Goal: Information Seeking & Learning: Understand process/instructions

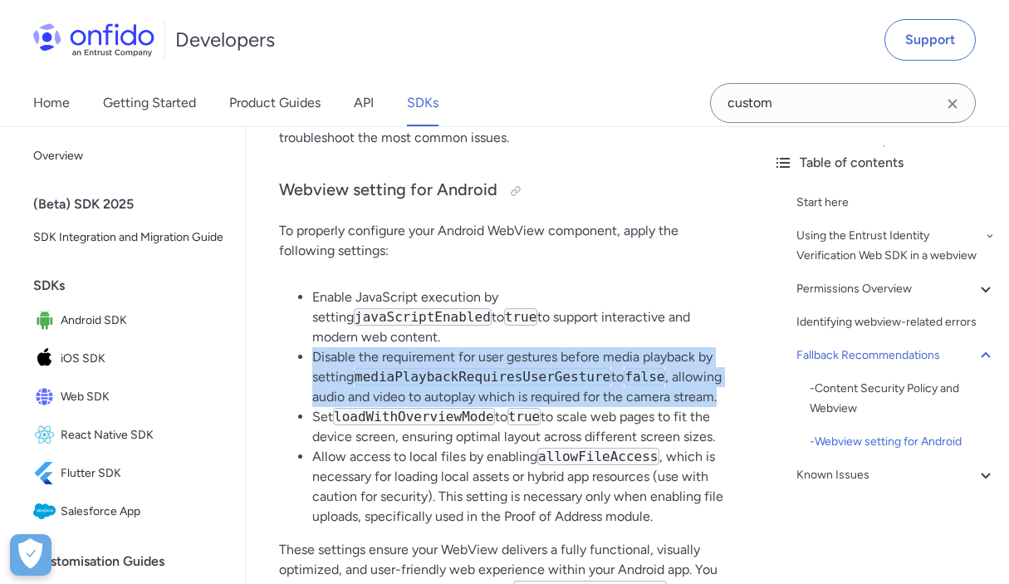
drag, startPoint x: 312, startPoint y: 337, endPoint x: 356, endPoint y: 392, distance: 70.3
click at [356, 392] on li "Disable the requirement for user gestures before media playback by setting medi…" at bounding box center [519, 377] width 415 height 60
click at [339, 353] on li "Disable the requirement for user gestures before media playback by setting medi…" at bounding box center [519, 377] width 415 height 60
drag, startPoint x: 356, startPoint y: 397, endPoint x: 317, endPoint y: 346, distance: 65.1
click at [317, 347] on li "Disable the requirement for user gestures before media playback by setting medi…" at bounding box center [519, 377] width 415 height 60
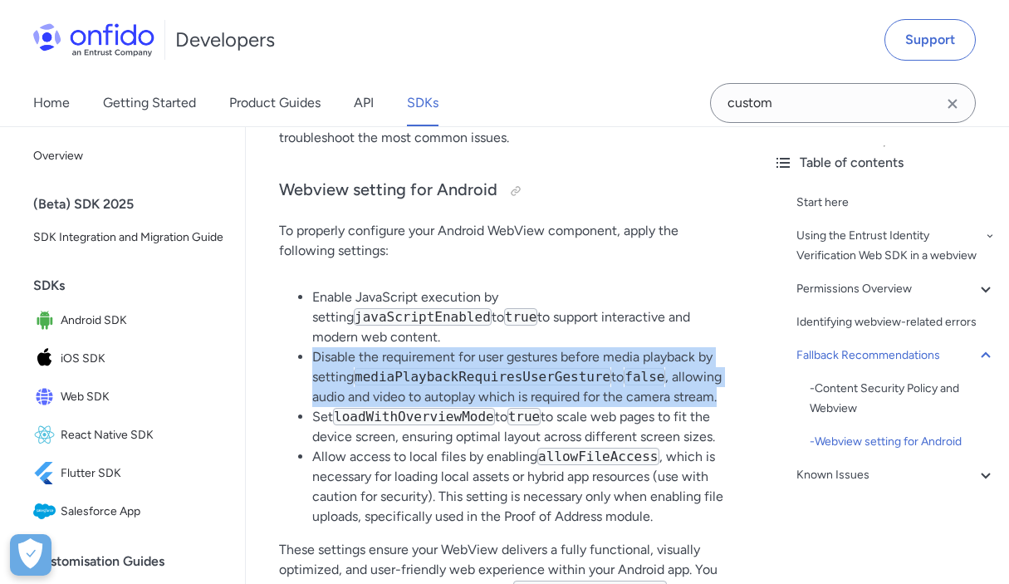
copy li "Disable the requirement for user gestures before media playback by setting medi…"
click at [325, 362] on li "Disable the requirement for user gestures before media playback by setting medi…" at bounding box center [519, 377] width 415 height 60
drag, startPoint x: 313, startPoint y: 336, endPoint x: 353, endPoint y: 389, distance: 66.5
click at [353, 389] on li "Disable the requirement for user gestures before media playback by setting medi…" at bounding box center [519, 377] width 415 height 60
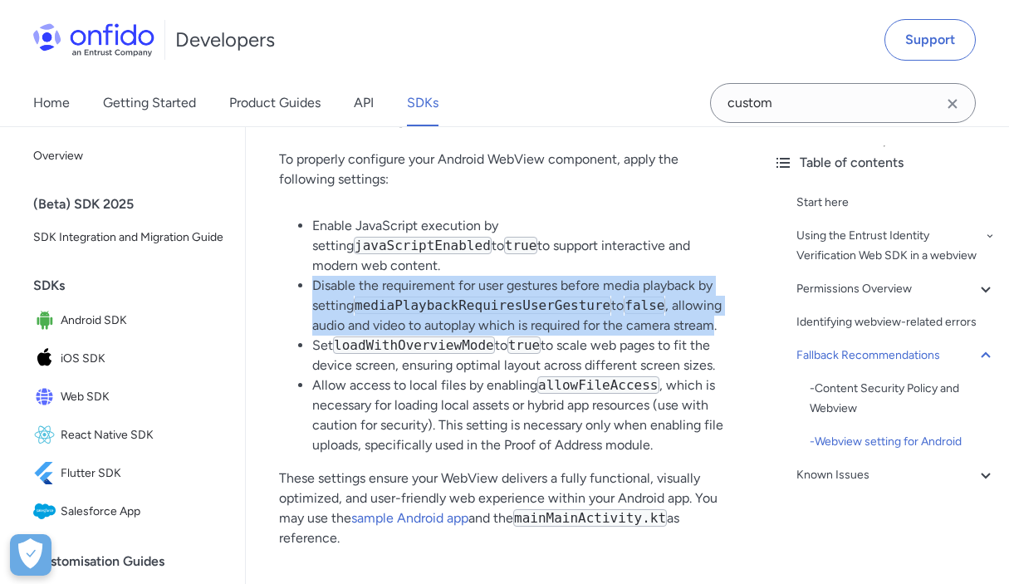
scroll to position [4297, 0]
click at [501, 297] on code "mediaPlaybackRequiresUserGesture" at bounding box center [483, 305] width 258 height 17
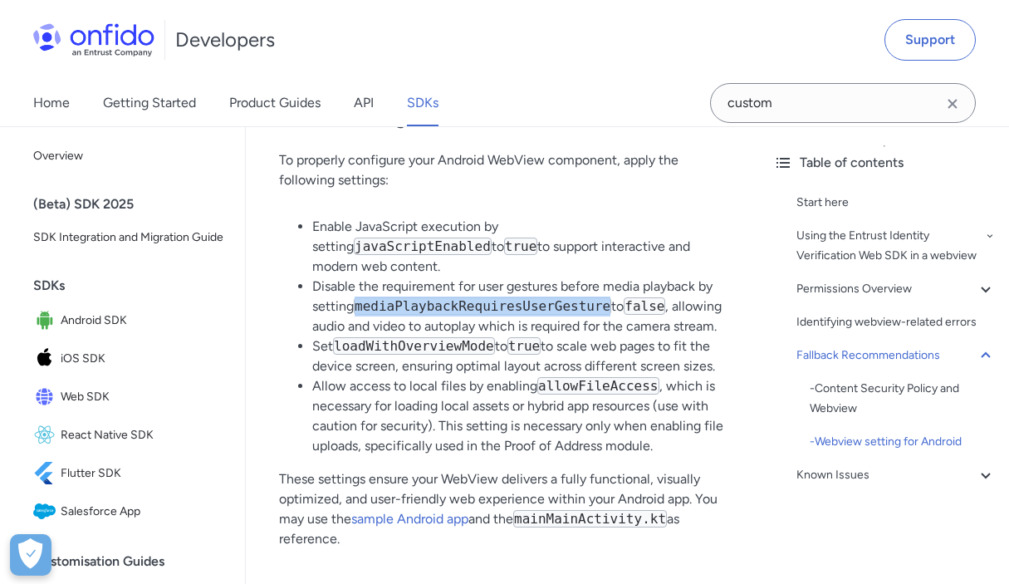
click at [501, 297] on code "mediaPlaybackRequiresUserGesture" at bounding box center [483, 305] width 258 height 17
click at [498, 300] on li "Disable the requirement for user gestures before media playback by setting medi…" at bounding box center [519, 307] width 415 height 60
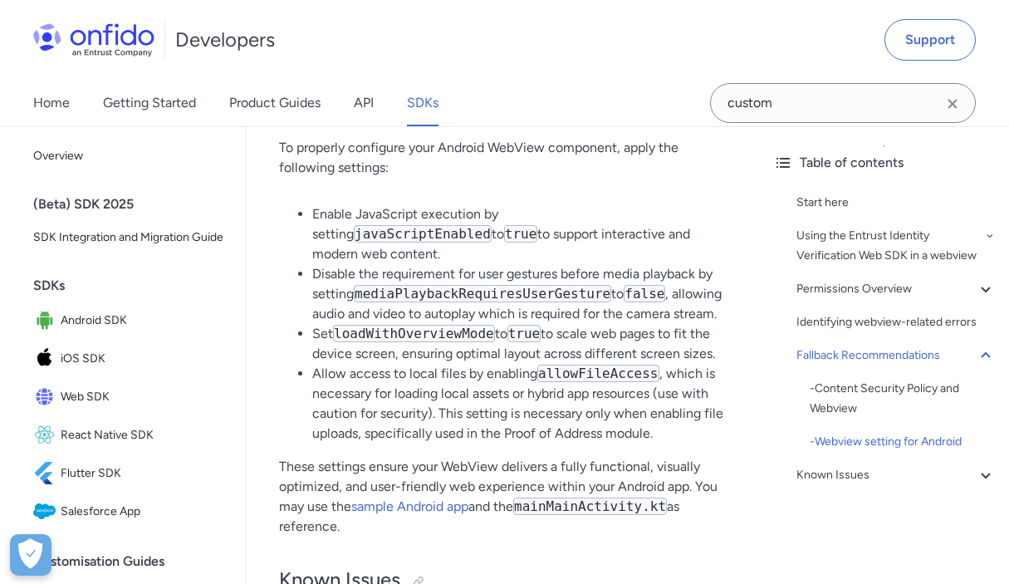
scroll to position [4306, 0]
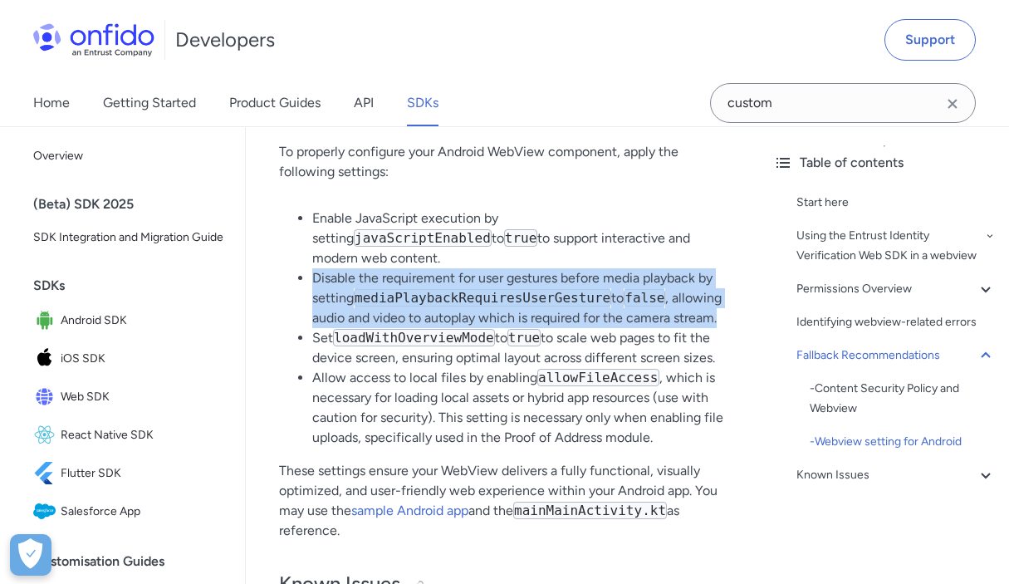
drag, startPoint x: 371, startPoint y: 318, endPoint x: 313, endPoint y: 261, distance: 81.7
click at [313, 268] on li "Disable the requirement for user gestures before media playback by setting medi…" at bounding box center [519, 298] width 415 height 60
copy li "Disable the requirement for user gestures before media playback by setting medi…"
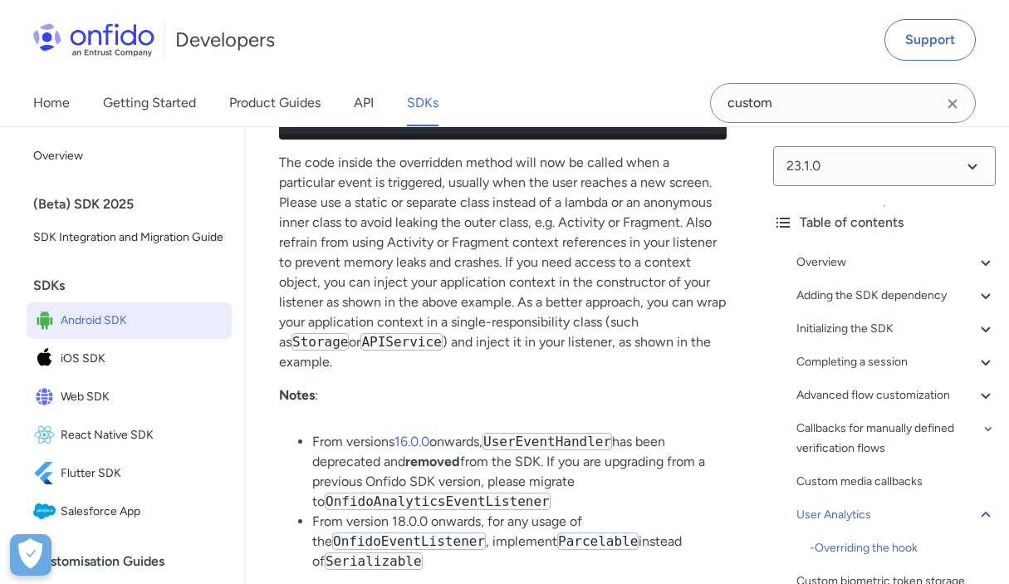
scroll to position [14241, 0]
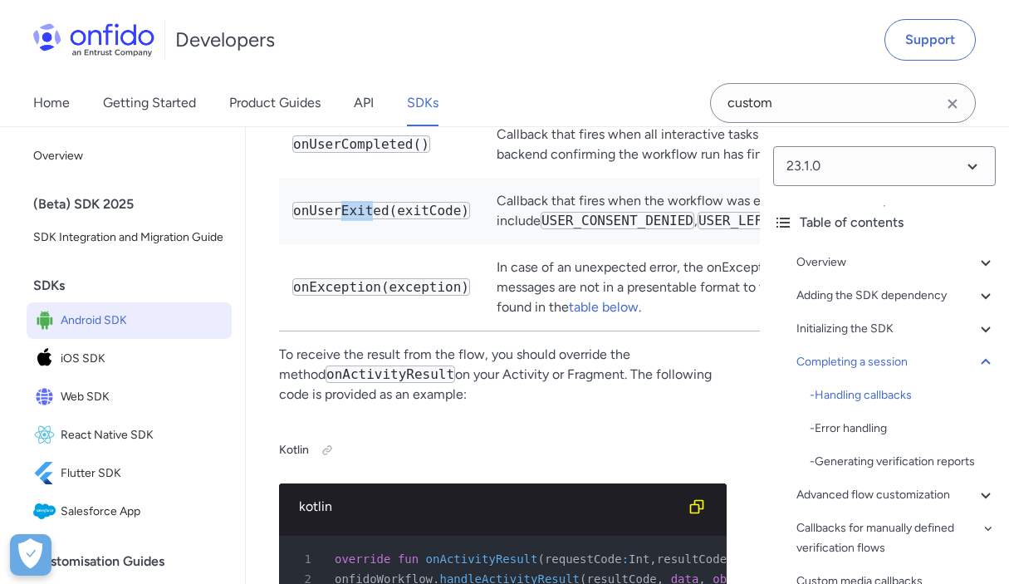
click at [619, 229] on code "USER_CONSENT_DENIED" at bounding box center [618, 220] width 154 height 17
